Goal: Register for event/course

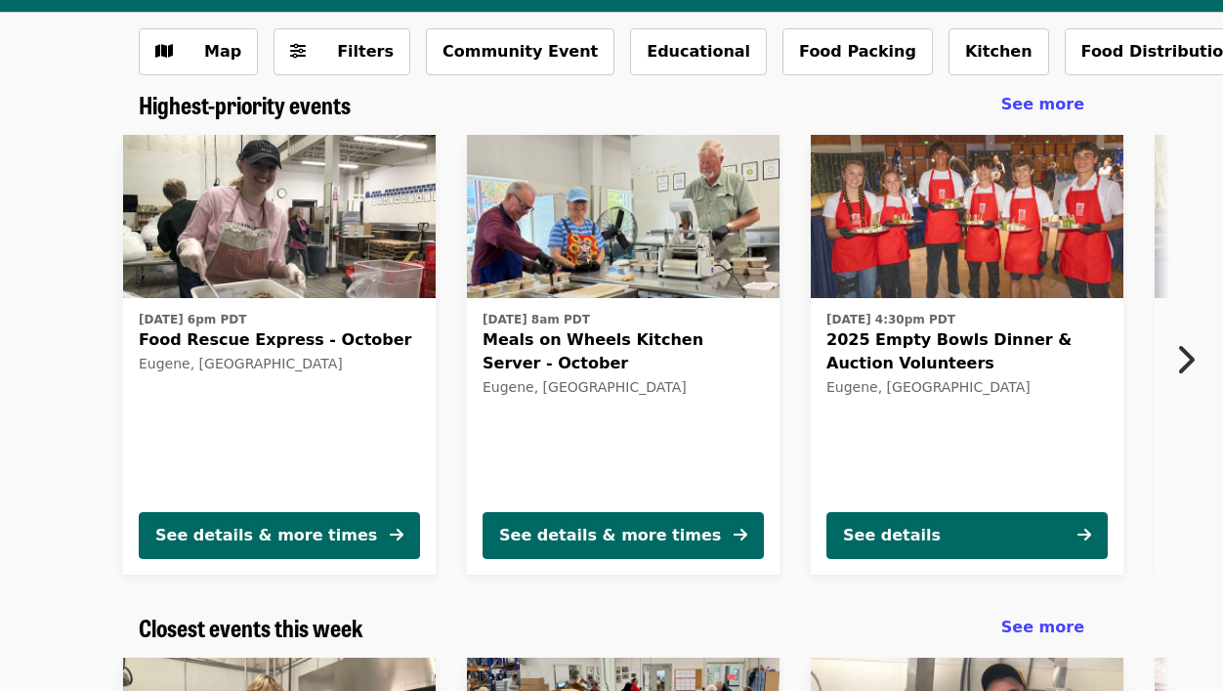
scroll to position [103, 0]
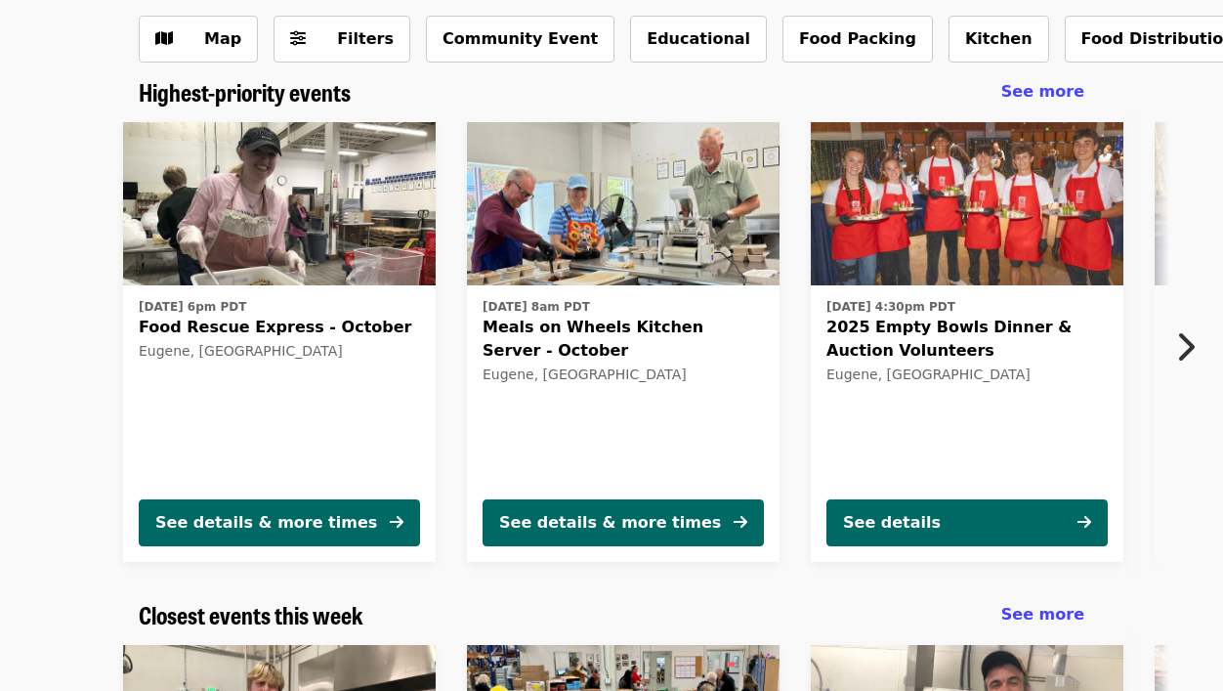
click at [979, 320] on span "2025 Empty Bowls Dinner & Auction Volunteers" at bounding box center [967, 339] width 281 height 47
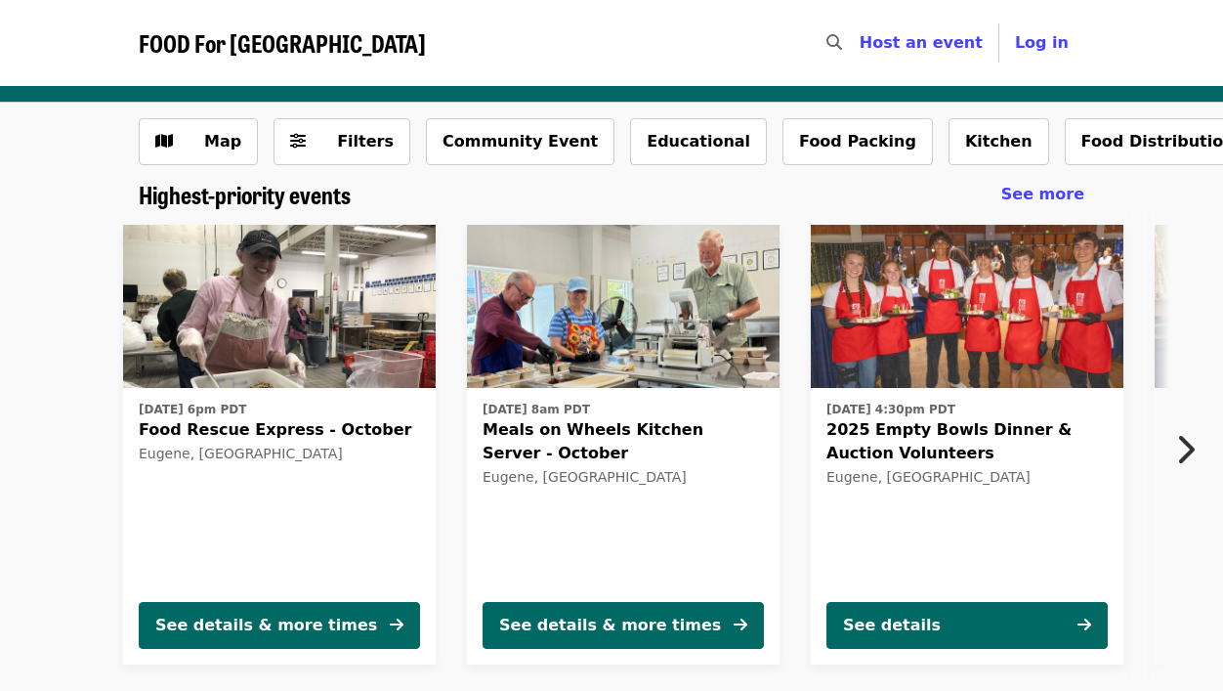
click at [317, 368] on img at bounding box center [279, 307] width 313 height 164
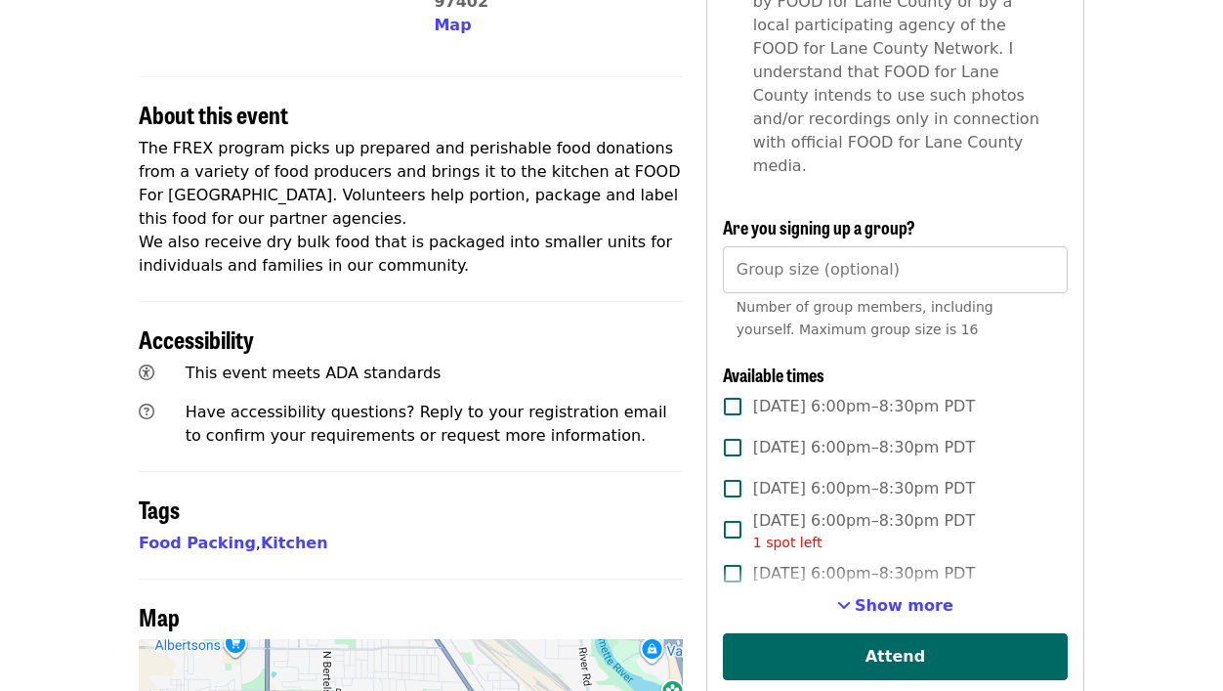
scroll to position [643, 0]
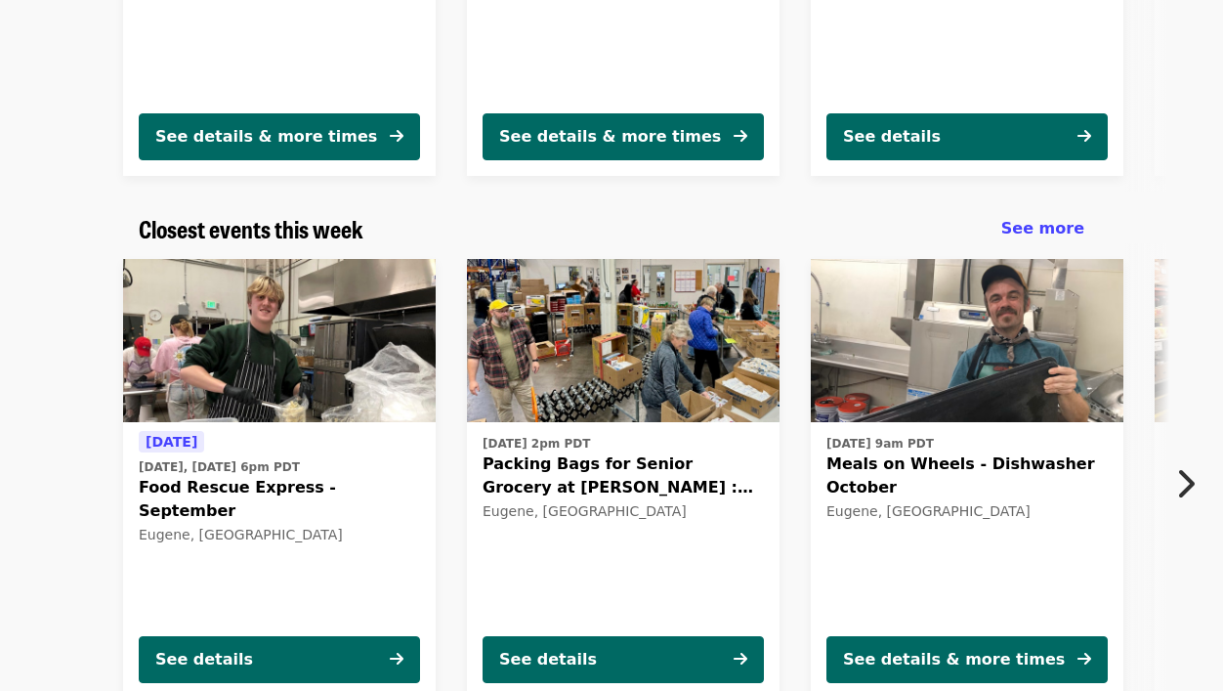
scroll to position [521, 0]
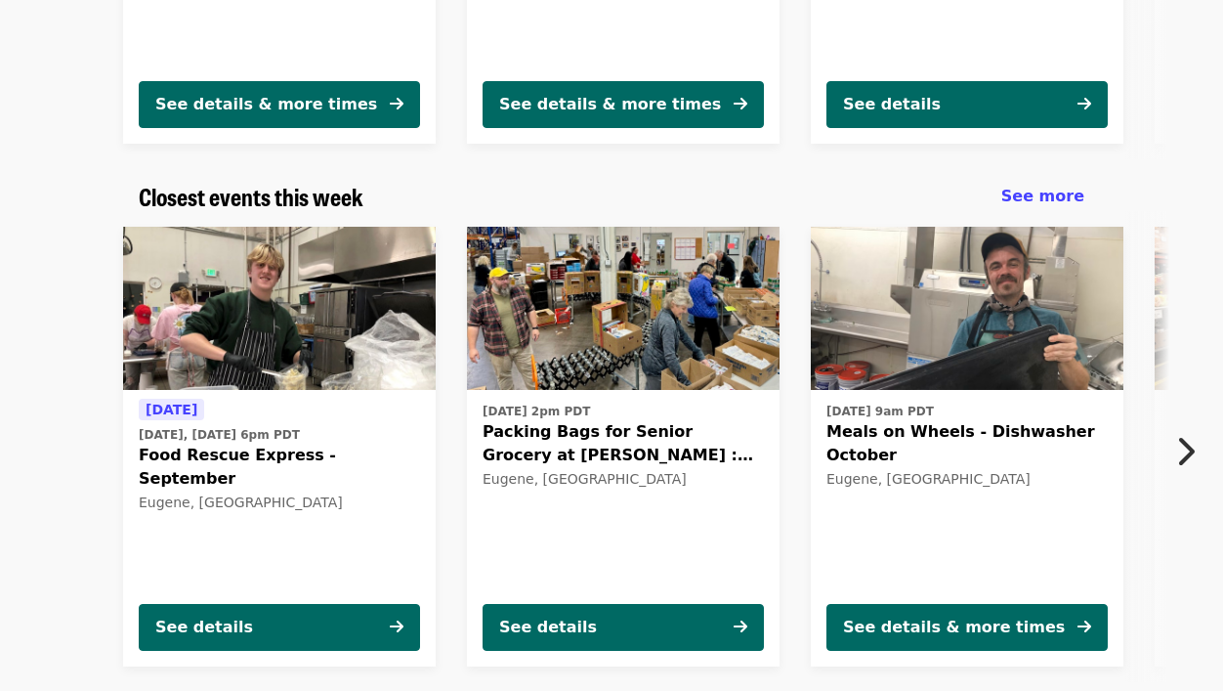
click at [650, 430] on span "Packing Bags for Senior Grocery at [PERSON_NAME] : October" at bounding box center [623, 443] width 281 height 47
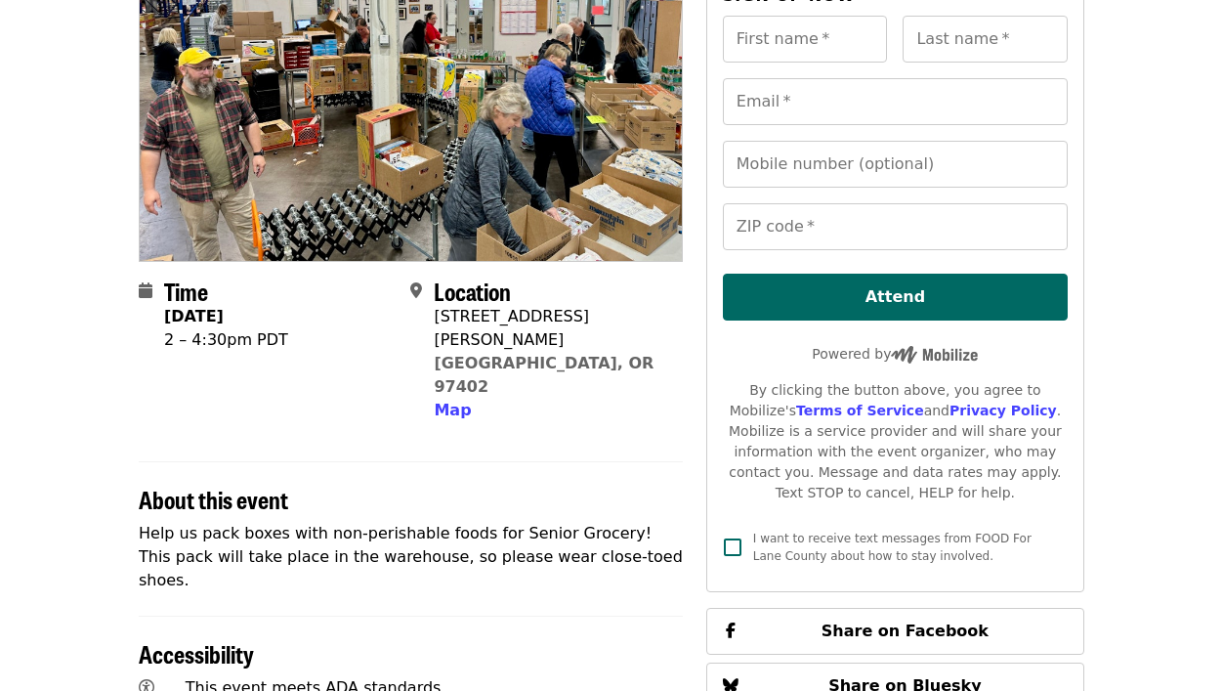
scroll to position [210, 0]
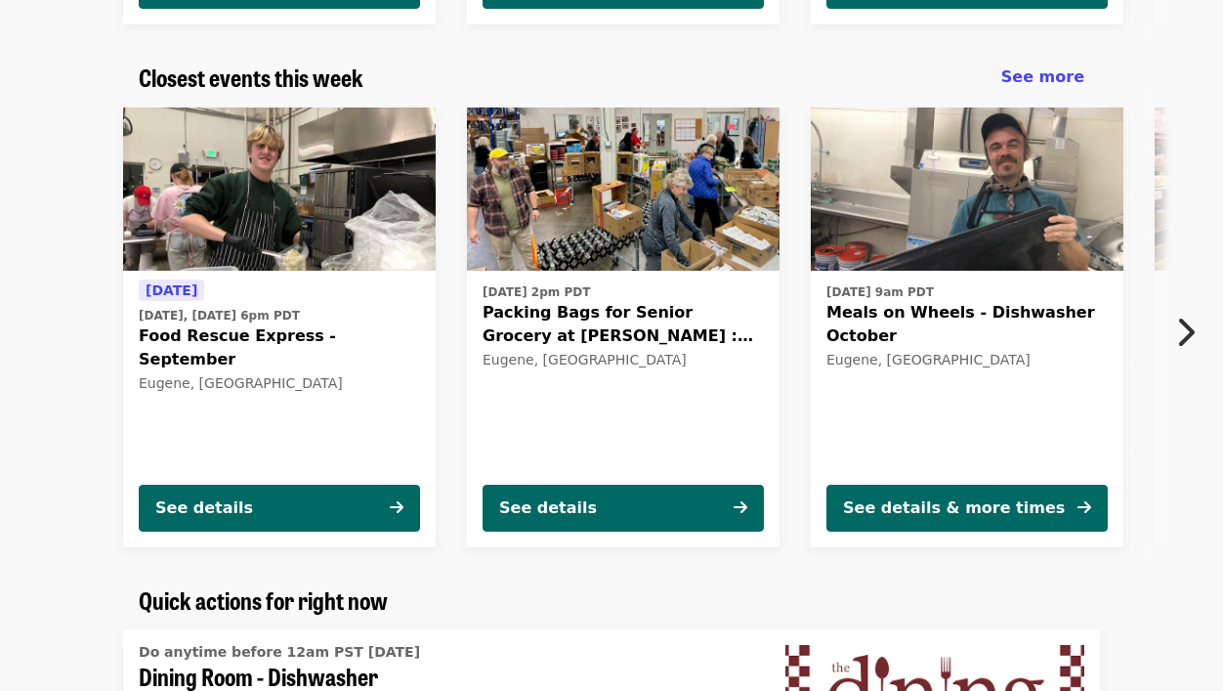
scroll to position [635, 0]
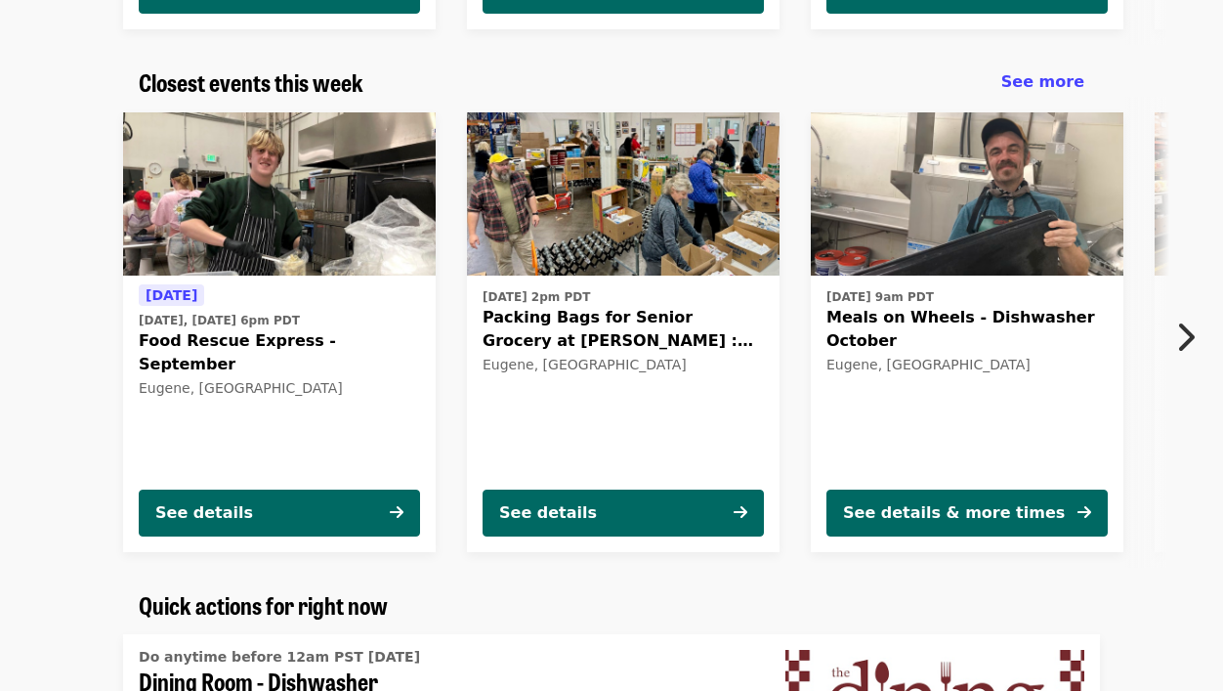
click at [1176, 345] on icon "chevron-right icon" at bounding box center [1186, 337] width 20 height 37
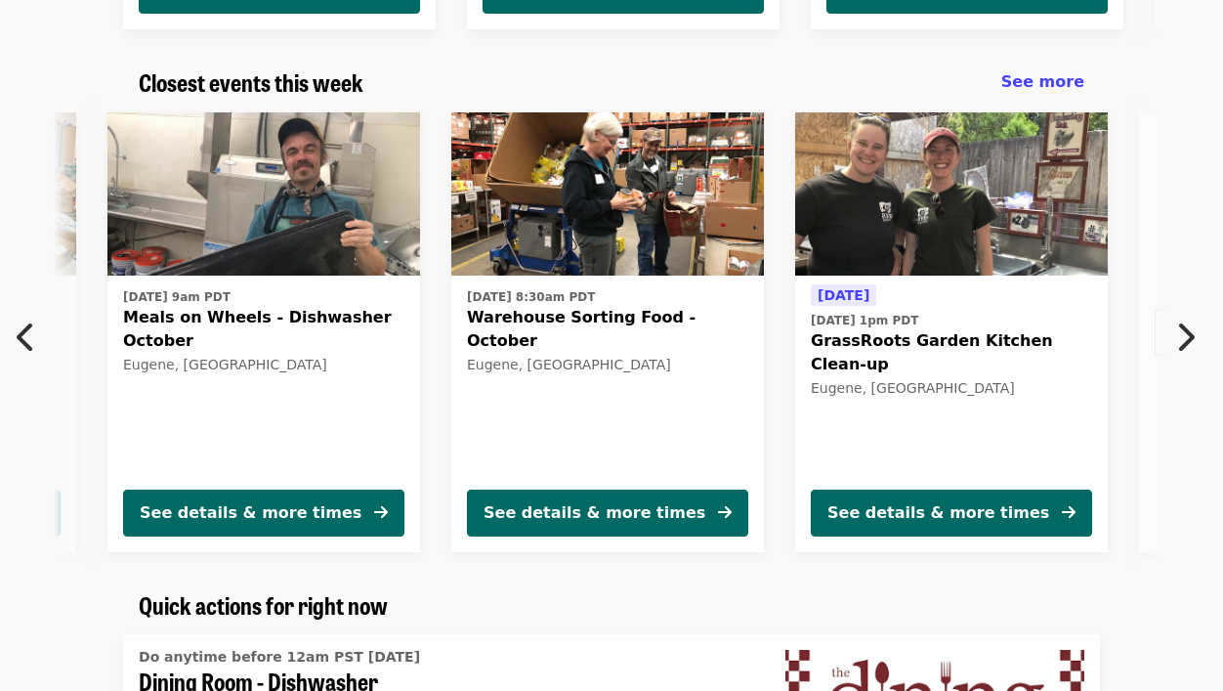
scroll to position [0, 707]
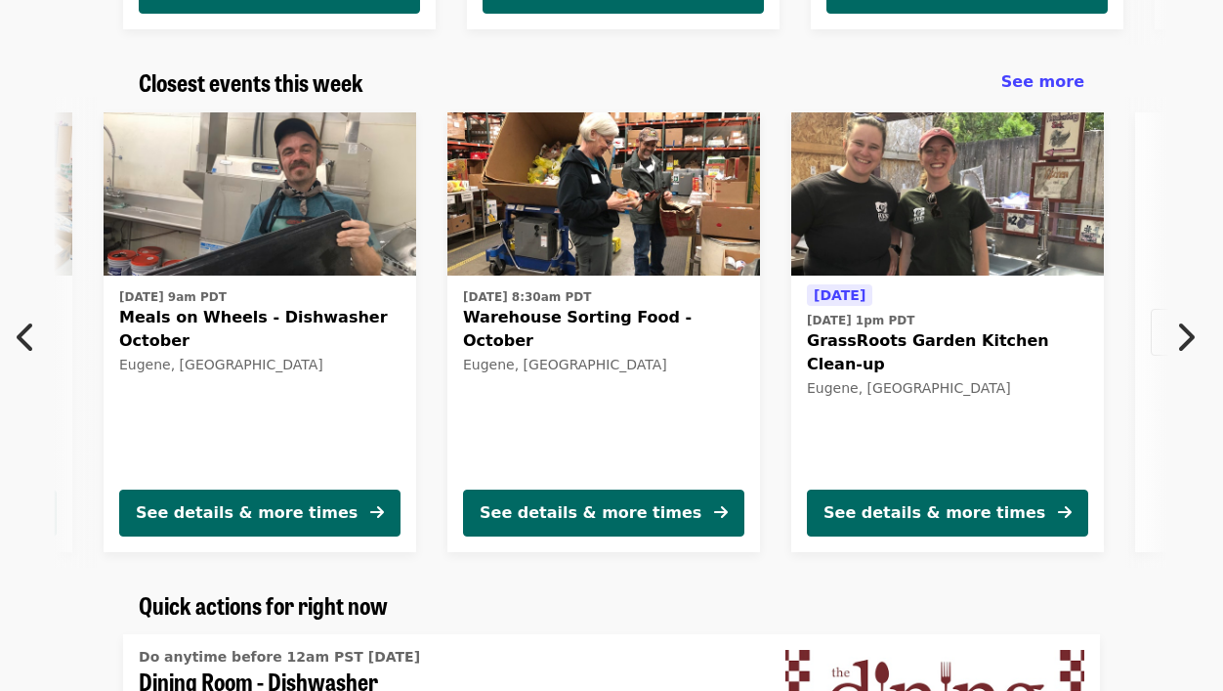
click at [1176, 345] on icon "chevron-right icon" at bounding box center [1186, 337] width 20 height 37
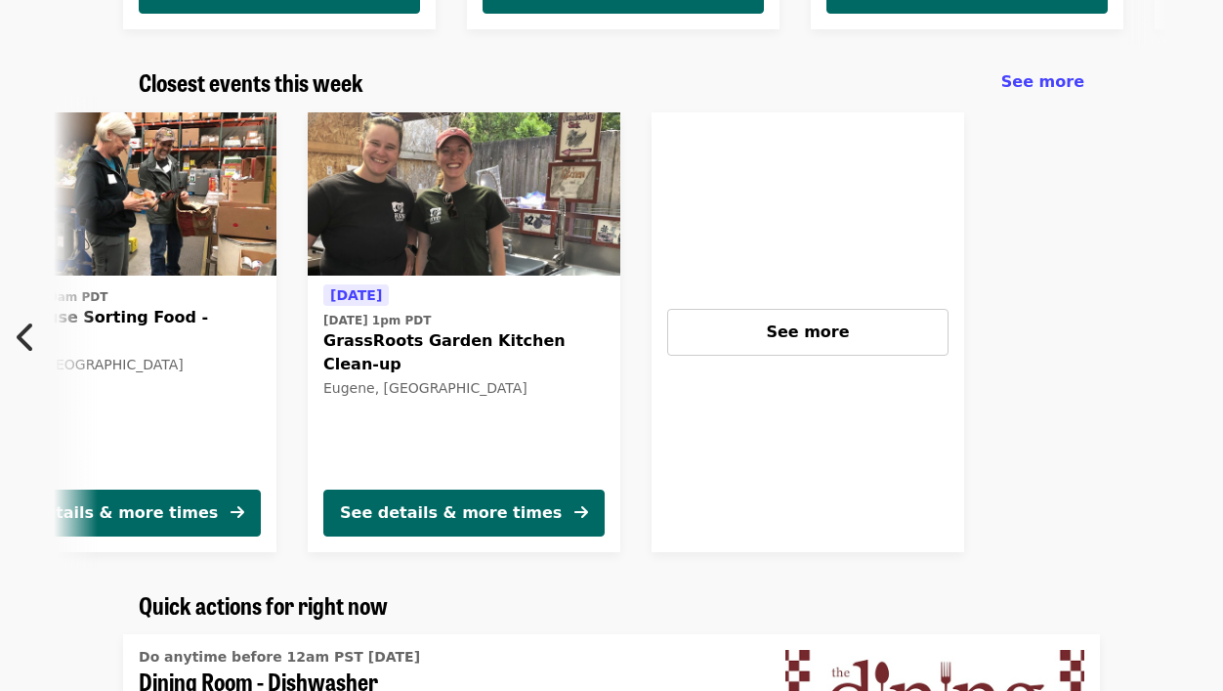
scroll to position [0, 1193]
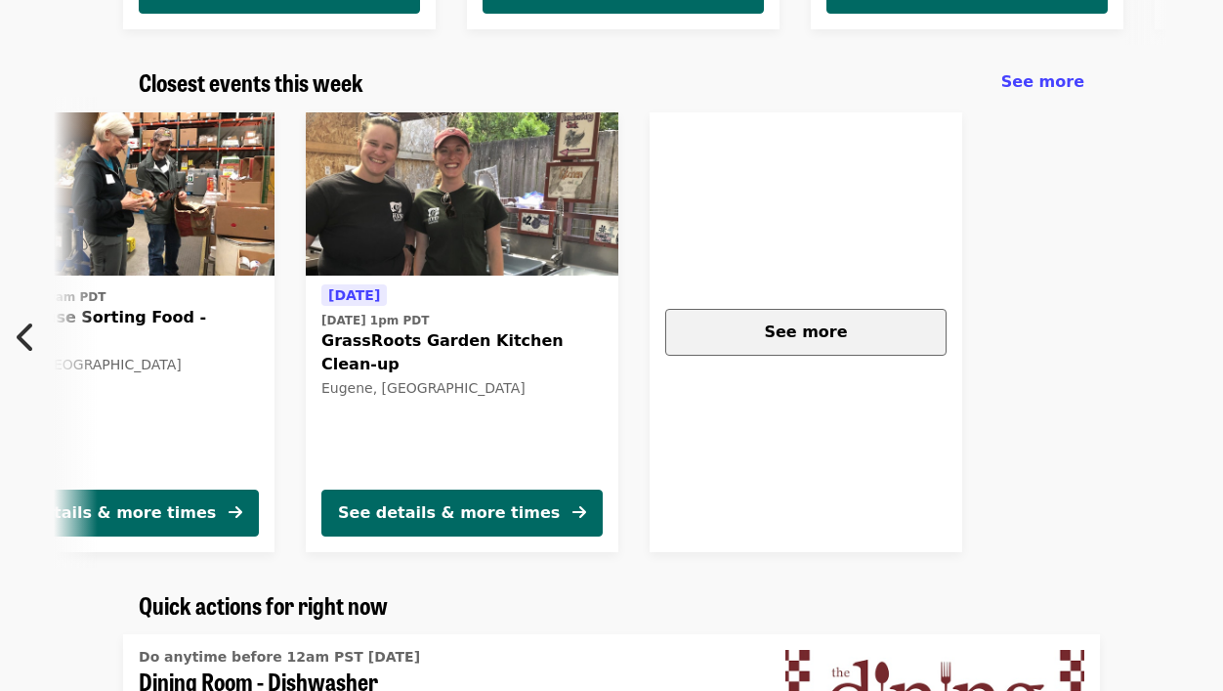
click at [859, 340] on div "See more" at bounding box center [806, 332] width 248 height 23
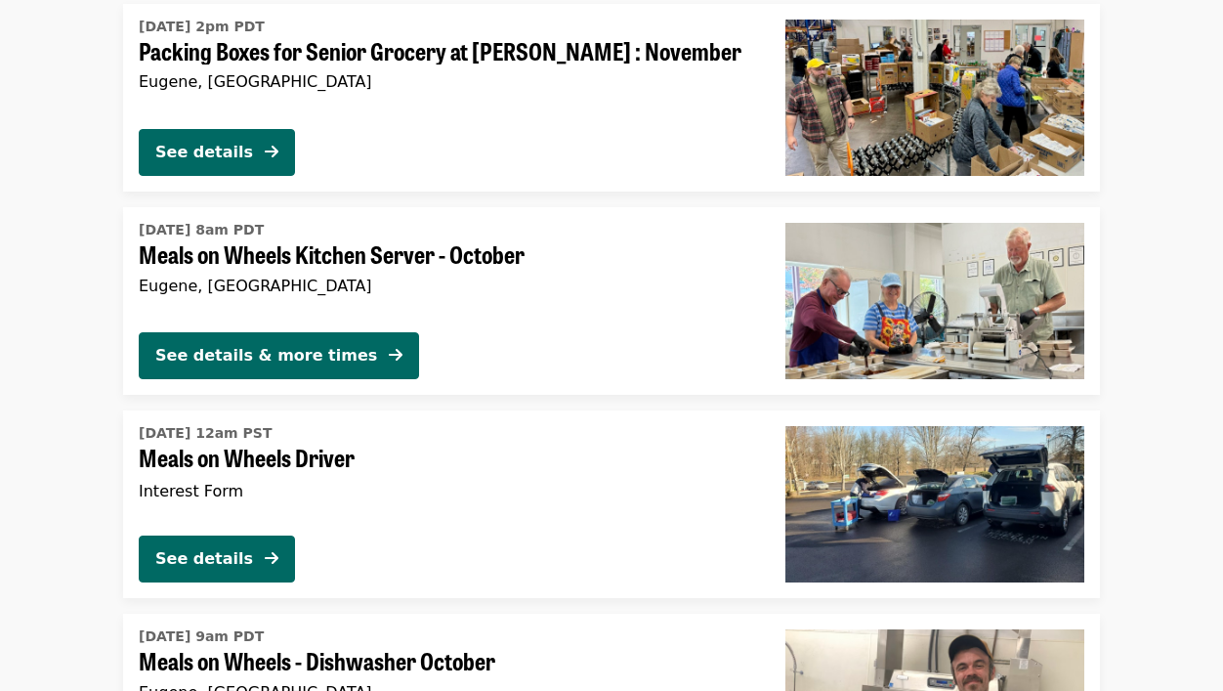
scroll to position [2959, 0]
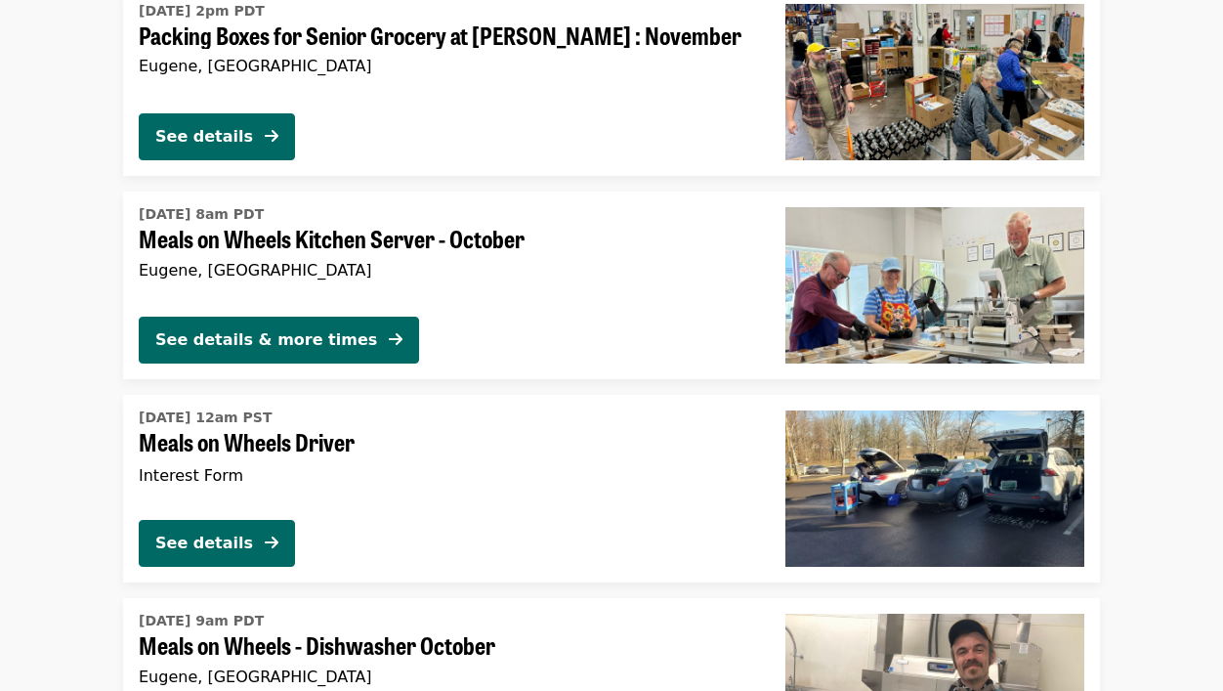
click at [485, 238] on span "Meals on Wheels Kitchen Server - October" at bounding box center [447, 239] width 616 height 28
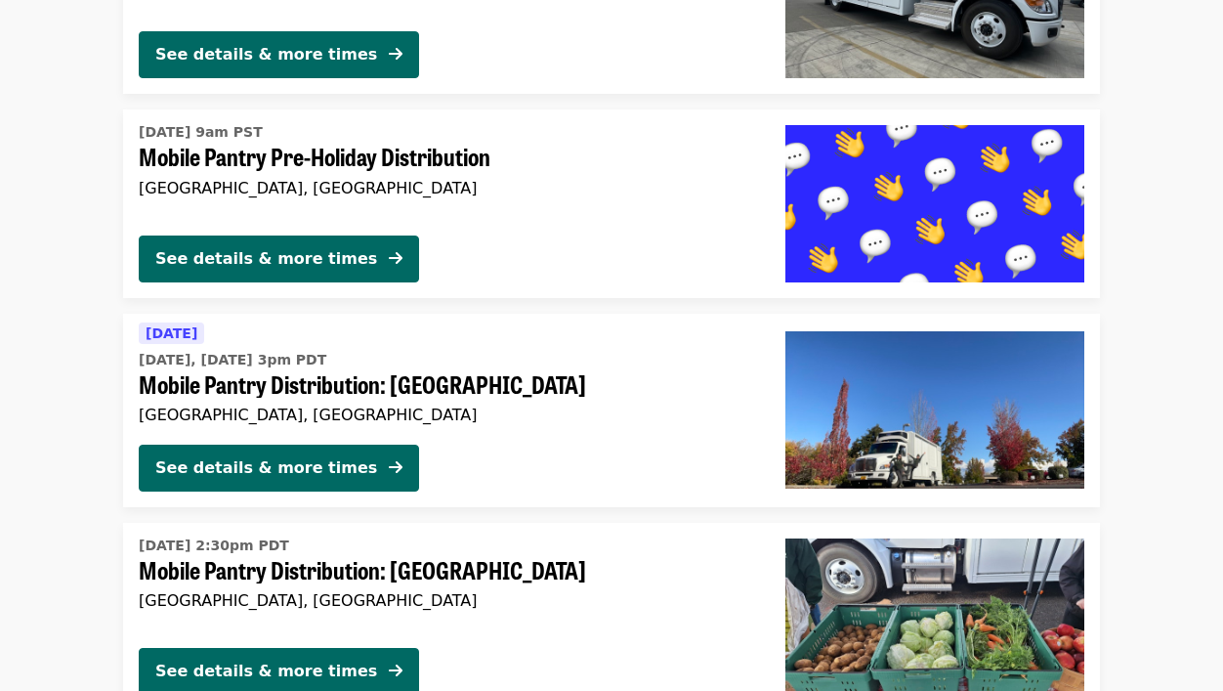
scroll to position [5299, 0]
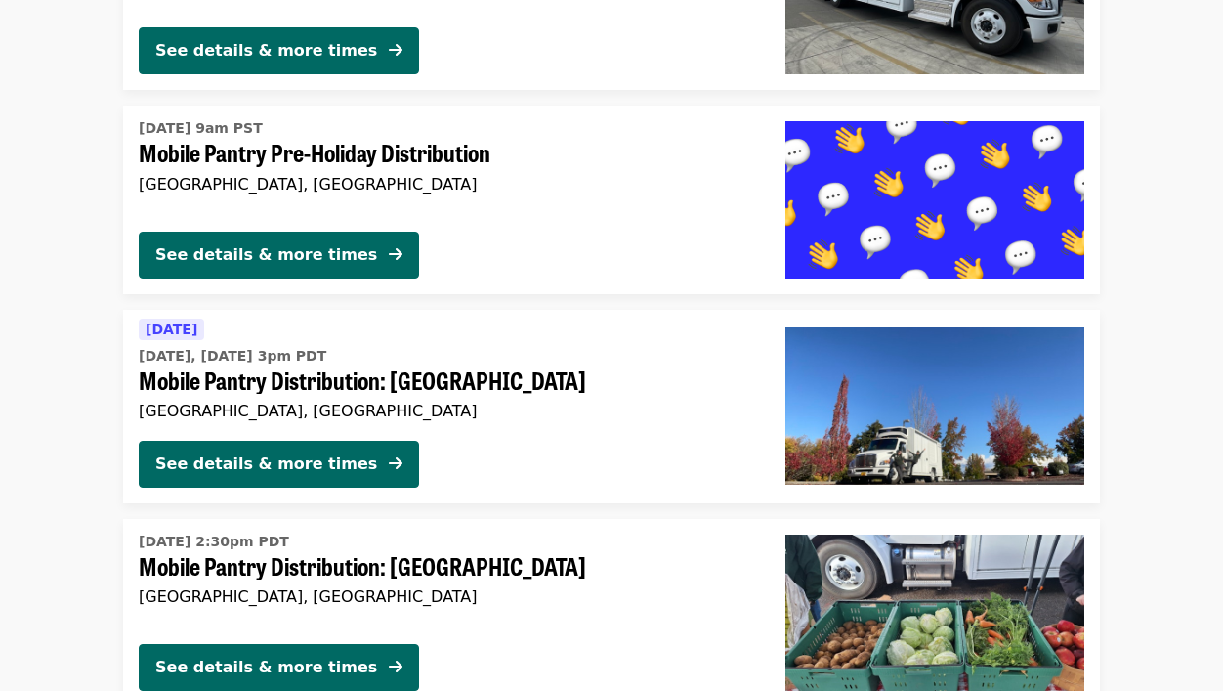
click at [473, 155] on span "Mobile Pantry Pre-Holiday Distribution" at bounding box center [447, 153] width 616 height 28
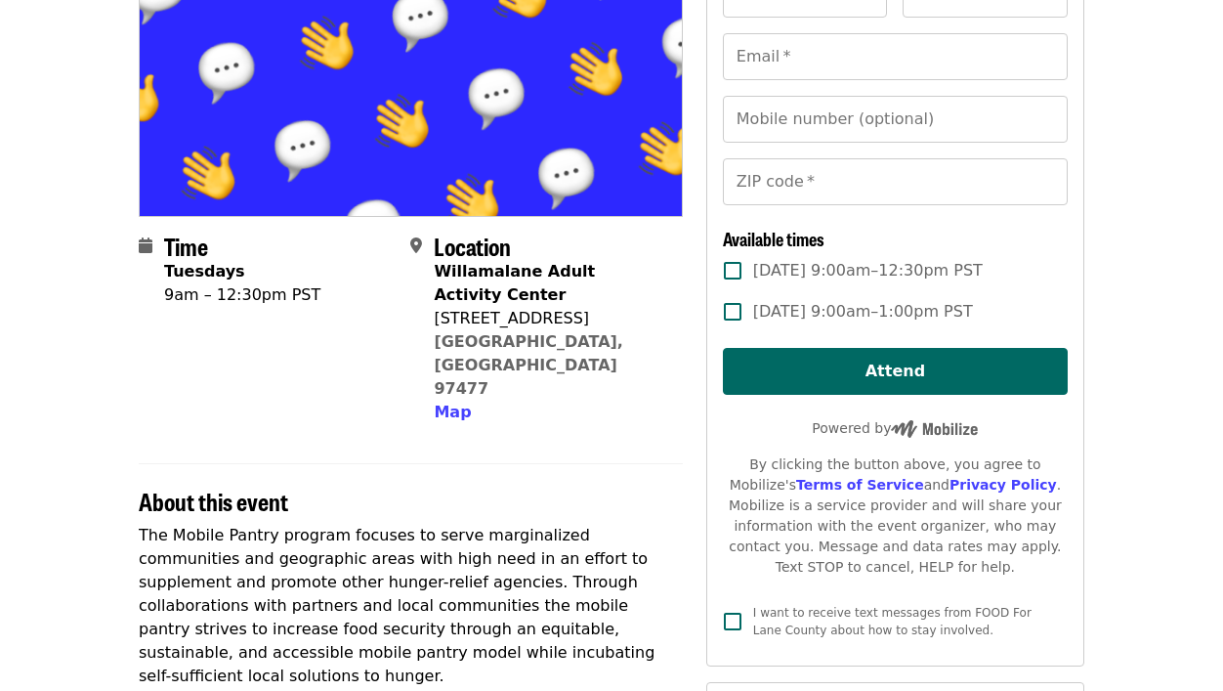
scroll to position [256, 0]
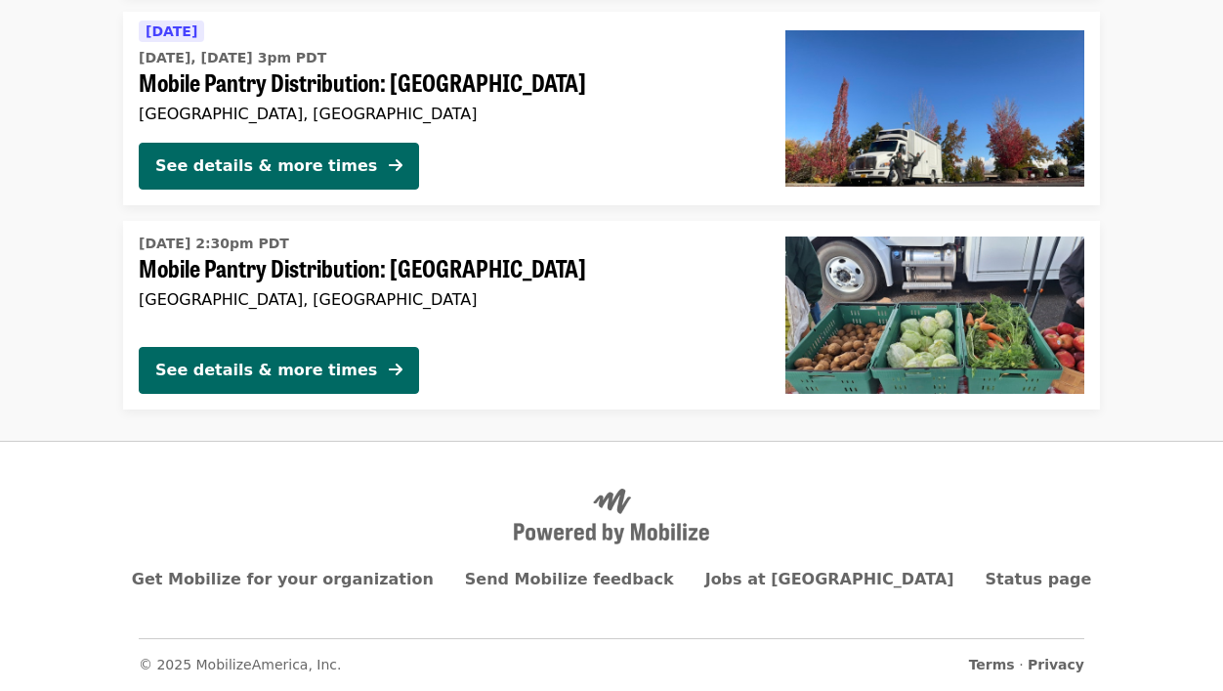
scroll to position [5596, 0]
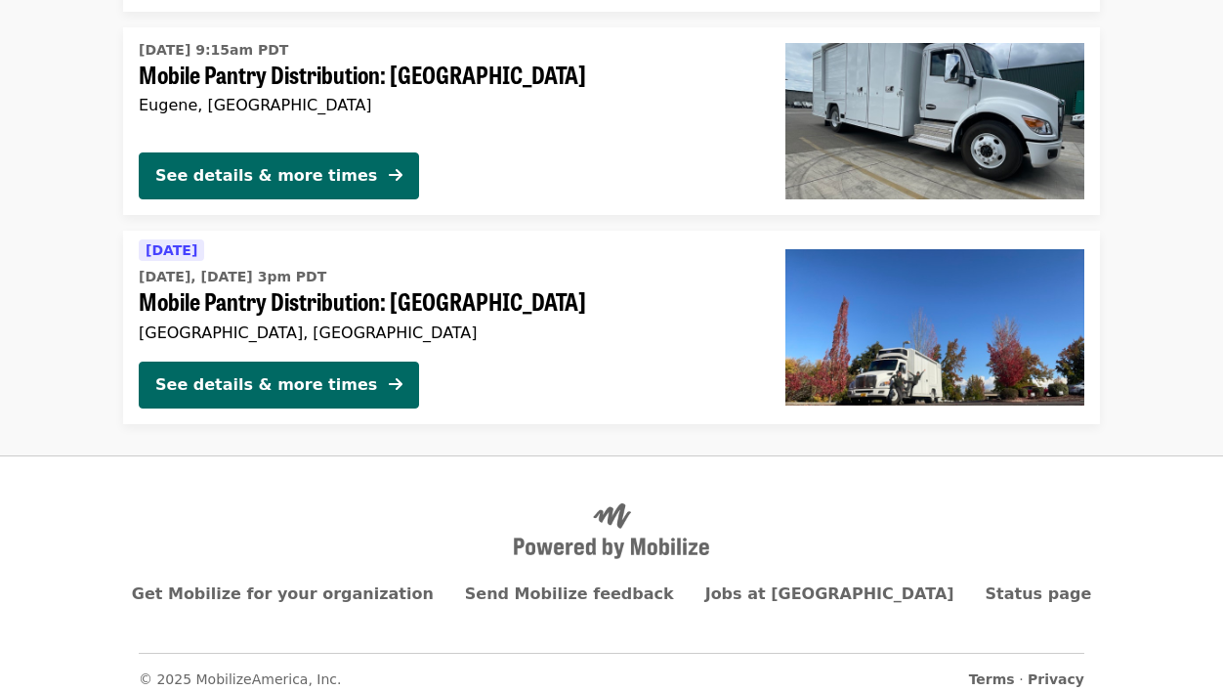
scroll to position [1862, 0]
